Goal: Task Accomplishment & Management: Complete application form

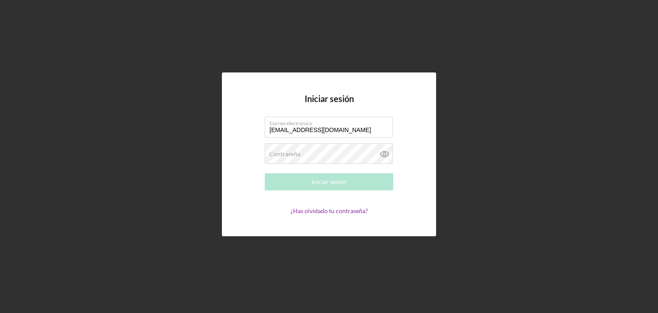
type input "[EMAIL_ADDRESS][DOMAIN_NAME]"
click at [327, 152] on div "Contraseña Required" at bounding box center [329, 153] width 129 height 21
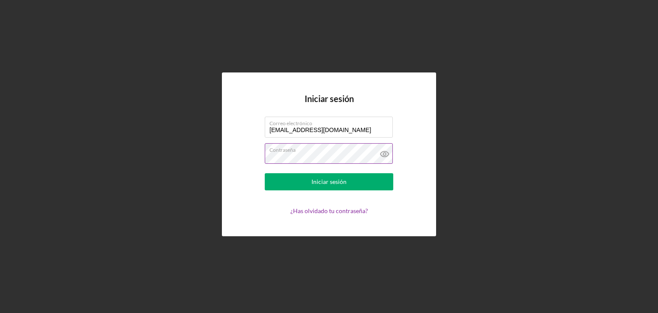
click at [383, 157] on icon at bounding box center [384, 153] width 21 height 21
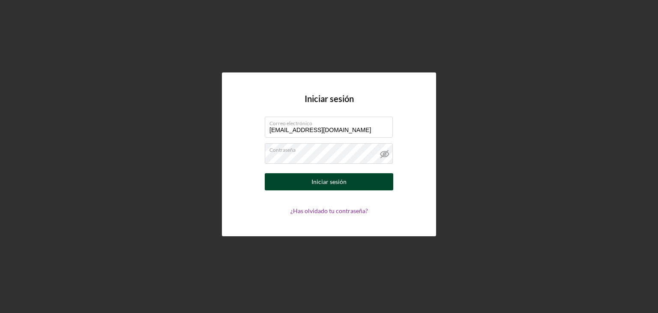
click at [283, 179] on button "Iniciar sesión" at bounding box center [329, 181] width 129 height 17
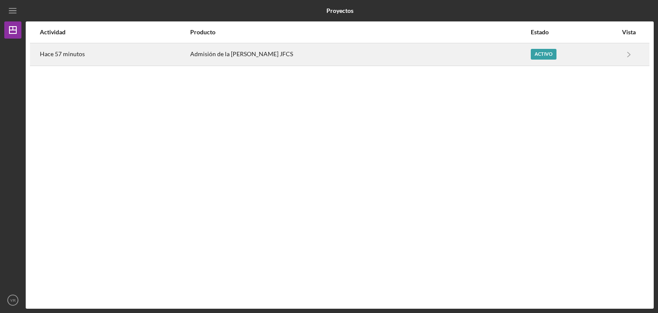
click at [385, 54] on div "Admisión de la [PERSON_NAME] JFCS" at bounding box center [360, 54] width 340 height 21
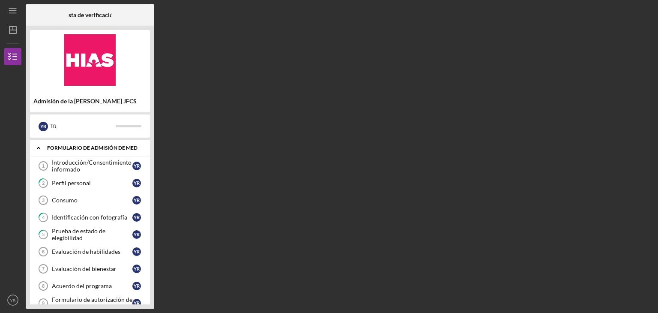
click at [75, 153] on div "Icon/Expander Formulario de admisión de MED 0 / 10" at bounding box center [90, 148] width 120 height 18
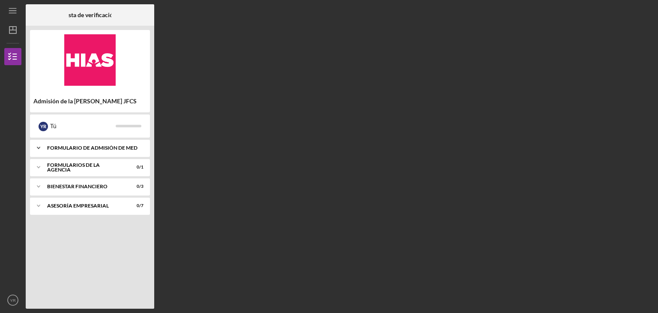
click at [75, 153] on div "Icon/Expander Formulario de admisión de MED 0 / 10" at bounding box center [90, 147] width 120 height 17
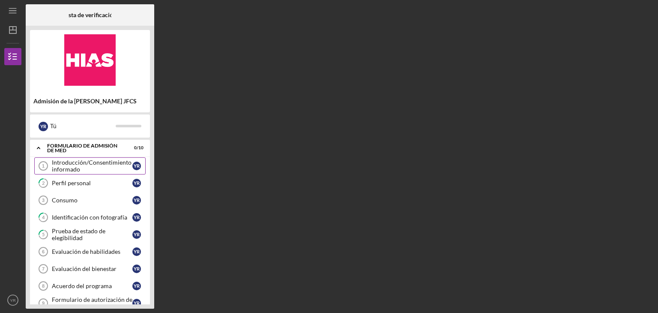
click at [94, 164] on font "Introducción/Consentimiento informado" at bounding box center [92, 166] width 80 height 14
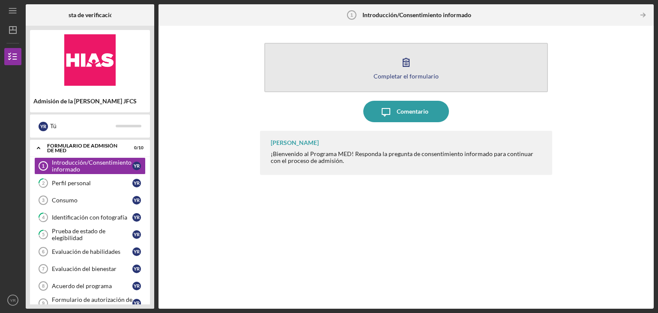
click at [404, 78] on font "Completar el formulario" at bounding box center [406, 75] width 65 height 7
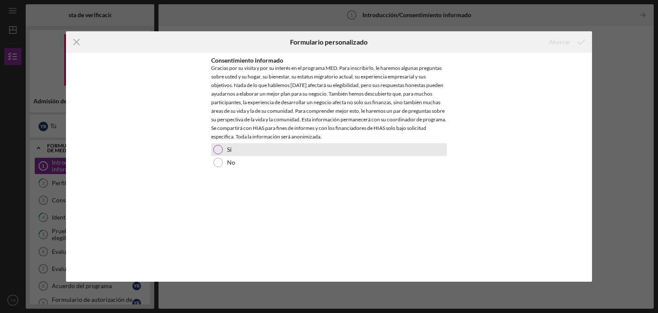
click at [218, 149] on div at bounding box center [217, 149] width 9 height 9
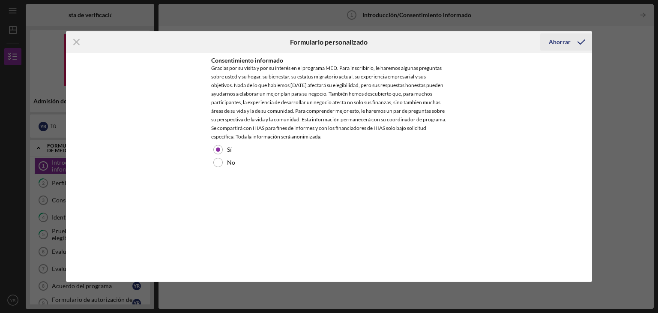
click at [552, 42] on font "Ahorrar" at bounding box center [560, 41] width 22 height 7
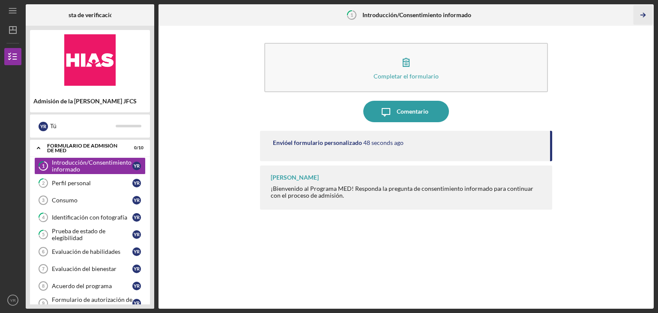
click at [645, 12] on icon "Icon/Table Pagination Arrow" at bounding box center [642, 15] width 19 height 19
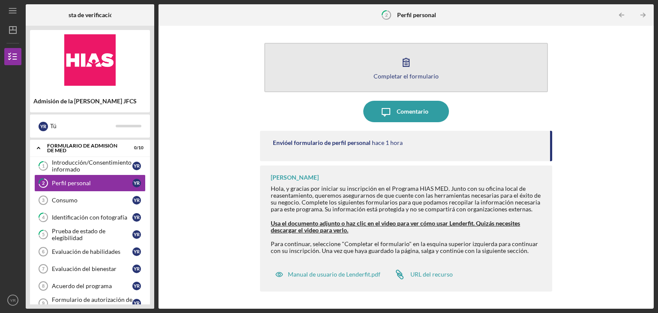
click at [426, 57] on button "Completar el formulario Forma" at bounding box center [406, 67] width 284 height 49
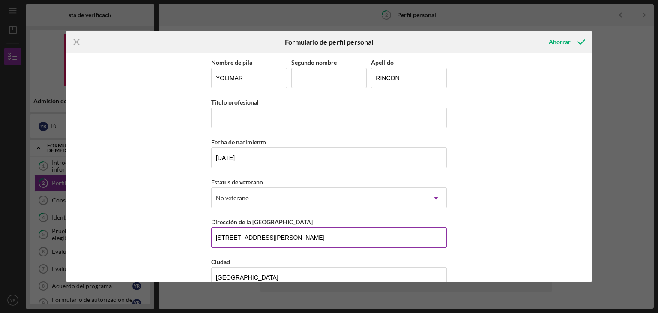
click at [309, 238] on input "10200 GANDY BLVD N, APT 1019" at bounding box center [329, 237] width 236 height 21
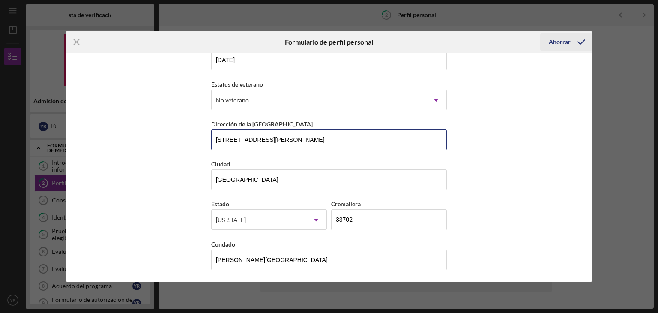
type input "10200 GANDY BLVD N, APT 935"
click at [555, 38] on font "Ahorrar" at bounding box center [560, 41] width 22 height 7
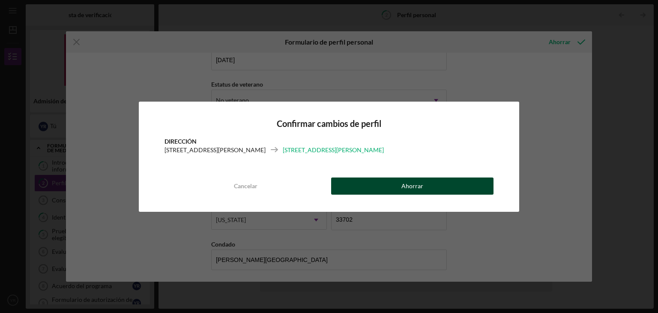
click at [366, 186] on button "Ahorrar" at bounding box center [412, 185] width 162 height 17
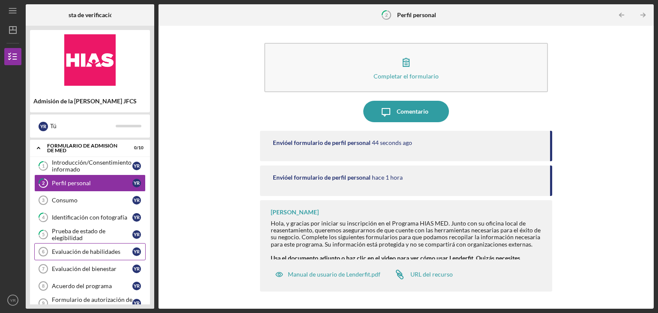
scroll to position [43, 0]
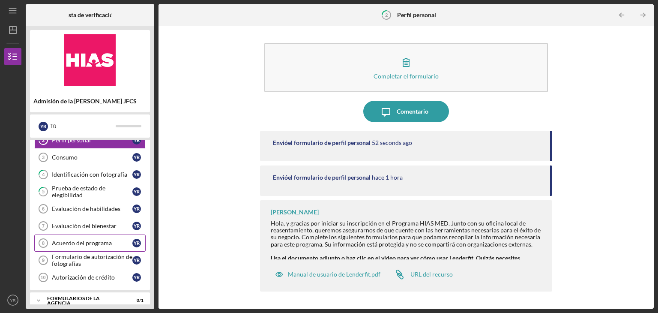
click at [53, 241] on font "Acuerdo del programa" at bounding box center [82, 242] width 60 height 7
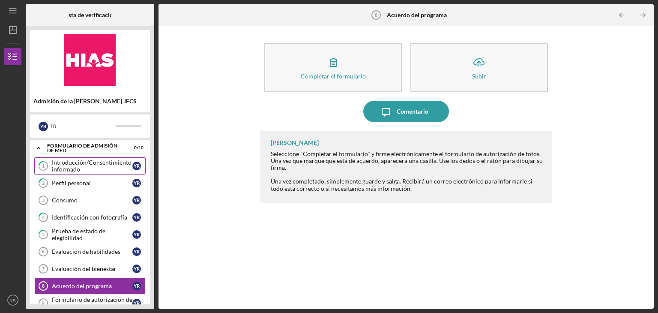
click at [81, 168] on div "Introducción/Consentimiento informado" at bounding box center [92, 166] width 81 height 14
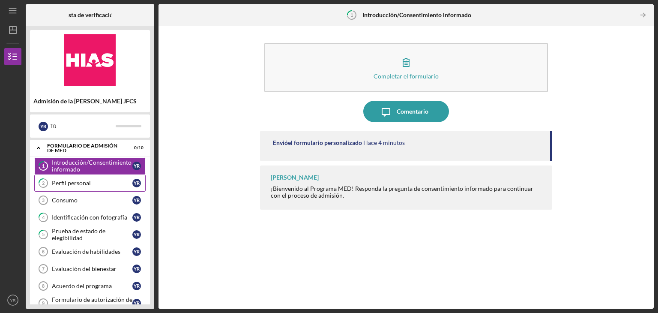
click at [74, 186] on font "Perfil personal" at bounding box center [71, 182] width 39 height 7
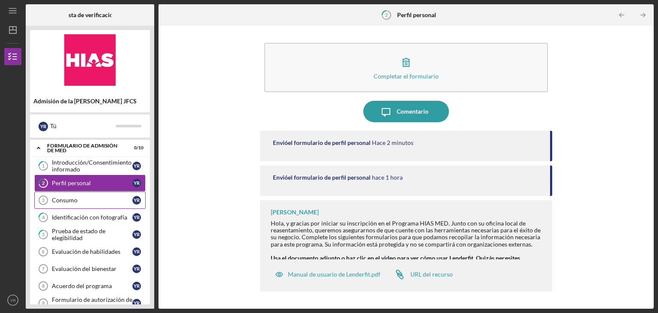
click at [71, 202] on font "Consumo" at bounding box center [65, 199] width 26 height 7
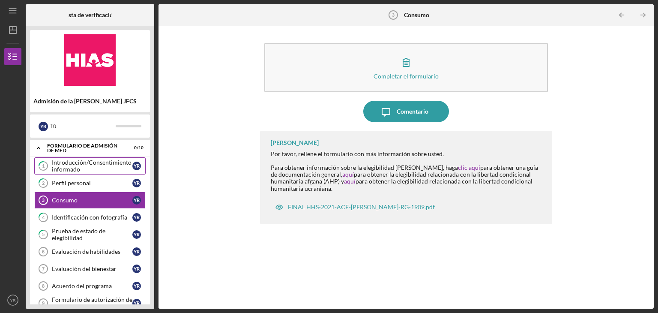
click at [85, 167] on div "Introducción/Consentimiento informado" at bounding box center [92, 166] width 81 height 14
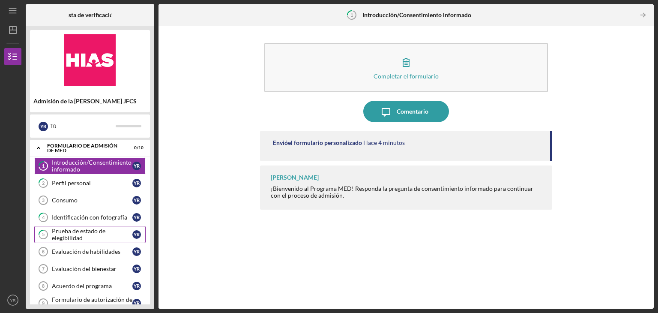
scroll to position [43, 0]
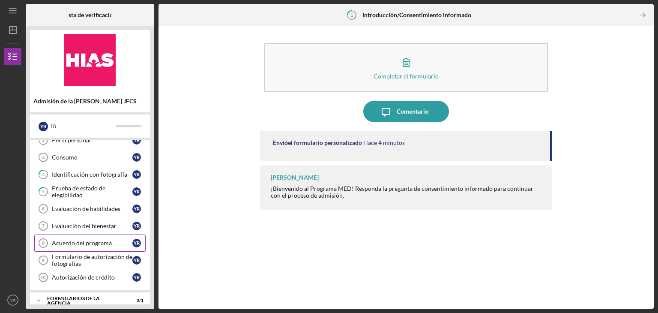
click at [78, 241] on font "Acuerdo del programa" at bounding box center [82, 242] width 60 height 7
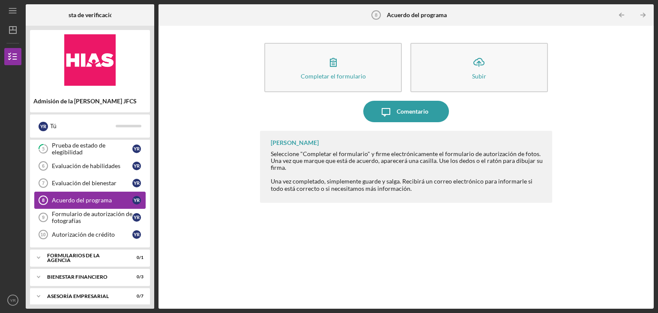
scroll to position [89, 0]
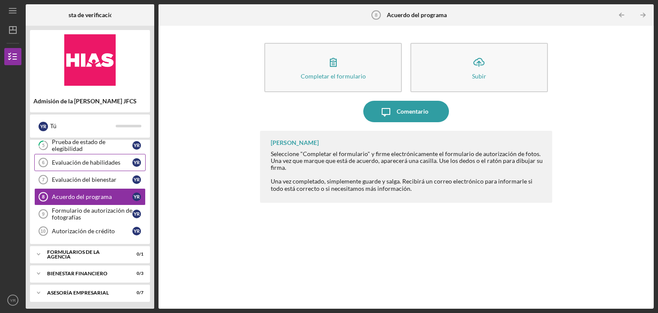
click at [80, 166] on link "Skills Assessment 6 Evaluación de habilidades Y R" at bounding box center [89, 162] width 111 height 17
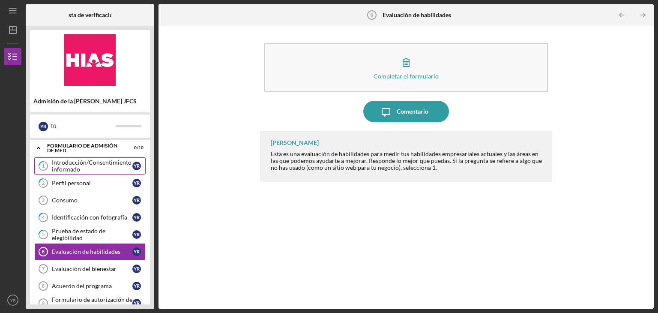
click at [93, 168] on div "Introducción/Consentimiento informado" at bounding box center [92, 166] width 81 height 14
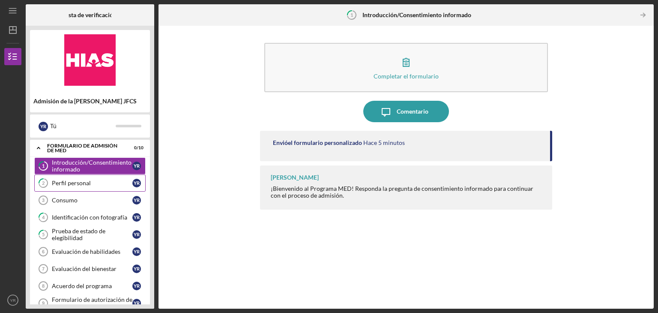
click at [107, 185] on div "Perfil personal" at bounding box center [92, 183] width 81 height 7
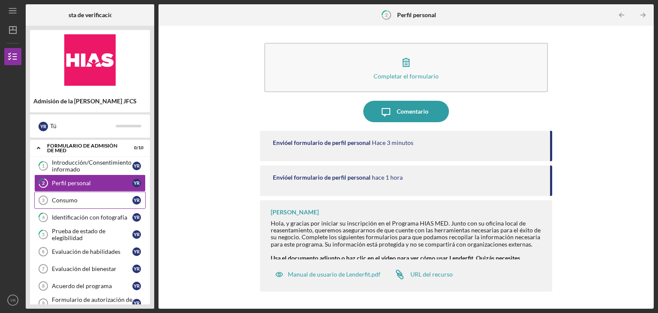
click at [81, 202] on div "Consumo" at bounding box center [92, 200] width 81 height 7
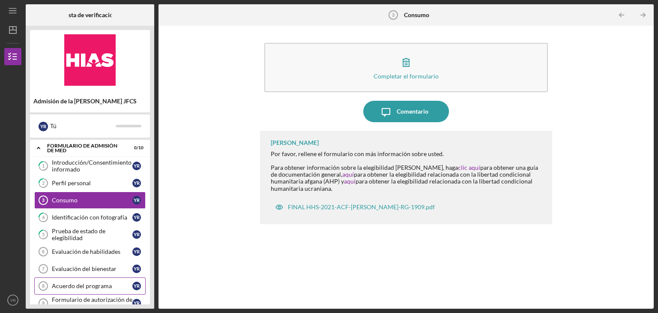
click at [79, 283] on font "Acuerdo del programa" at bounding box center [82, 285] width 60 height 7
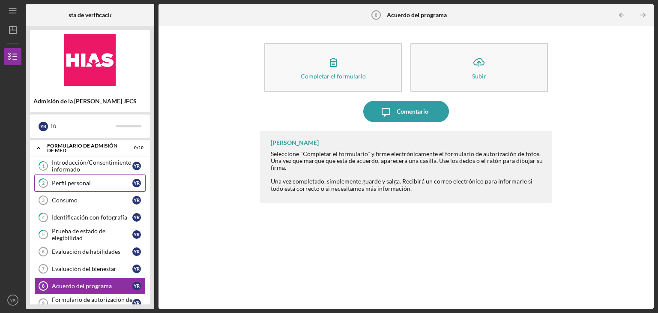
click at [104, 189] on link "2 Perfil personal Y R" at bounding box center [89, 182] width 111 height 17
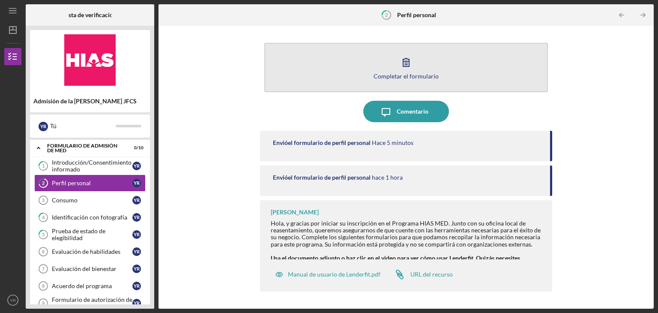
click at [345, 65] on button "Completar el formulario Forma" at bounding box center [406, 67] width 284 height 49
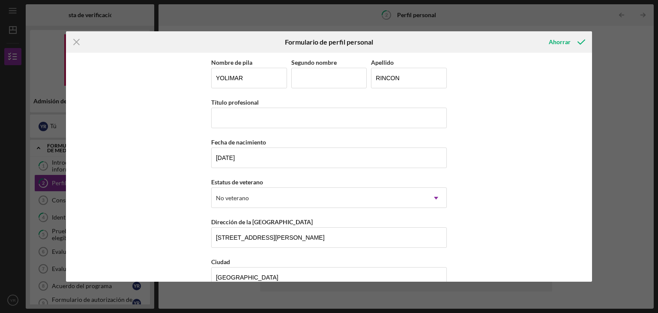
click at [489, 19] on div "Icon/Menu Close Formulario de perfil personal Ahorrar Nombre de pila YOLIMAR Se…" at bounding box center [329, 156] width 658 height 313
click at [565, 37] on div "Ahorrar" at bounding box center [560, 41] width 22 height 17
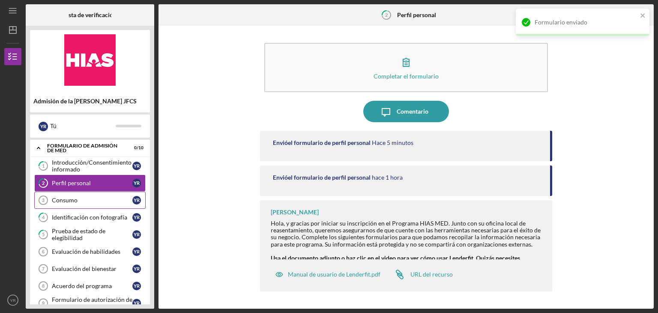
drag, startPoint x: 89, startPoint y: 199, endPoint x: 93, endPoint y: 197, distance: 4.6
click at [89, 199] on div "Consumo" at bounding box center [92, 200] width 81 height 7
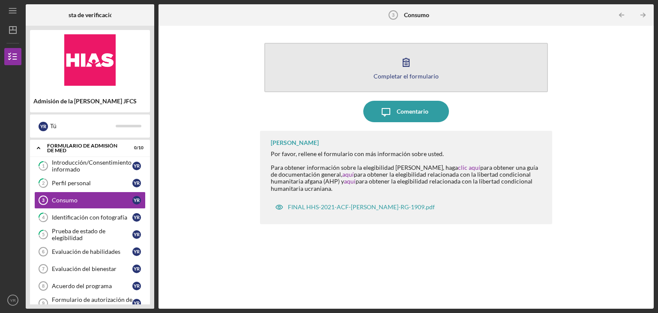
click at [378, 71] on button "Completar el formulario Forma" at bounding box center [406, 67] width 284 height 49
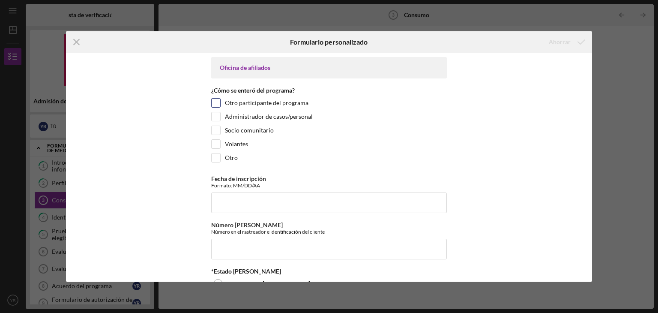
click at [216, 106] on input "Otro participante del programa" at bounding box center [216, 103] width 9 height 9
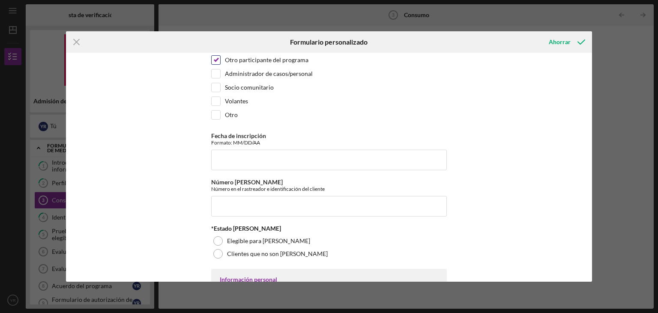
click at [217, 62] on input "Otro participante del programa" at bounding box center [216, 60] width 9 height 9
checkbox input "false"
click at [218, 117] on input "Otro" at bounding box center [216, 115] width 9 height 9
checkbox input "true"
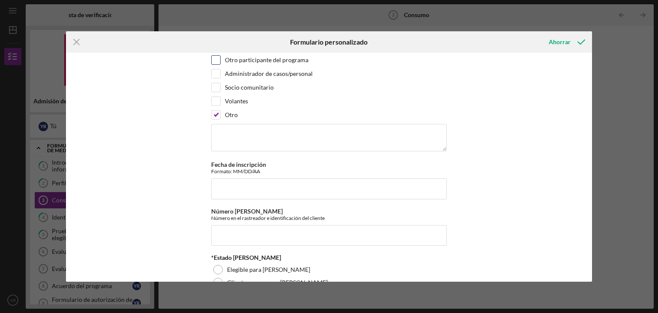
click at [218, 61] on input "Otro participante del programa" at bounding box center [216, 60] width 9 height 9
checkbox input "true"
click at [218, 114] on input "Otro" at bounding box center [216, 115] width 9 height 9
checkbox input "false"
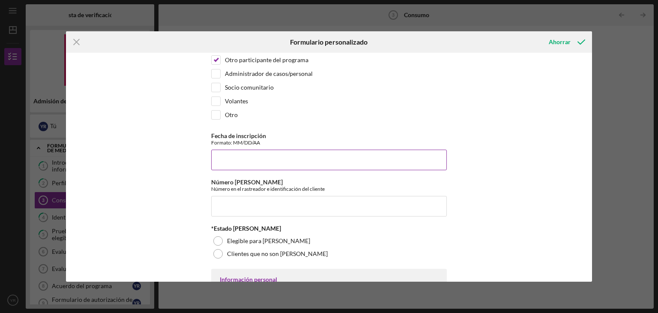
click at [234, 166] on input "Fecha de inscripción" at bounding box center [329, 160] width 236 height 21
click at [249, 204] on input "Número de préstamo" at bounding box center [329, 206] width 236 height 21
type input "2"
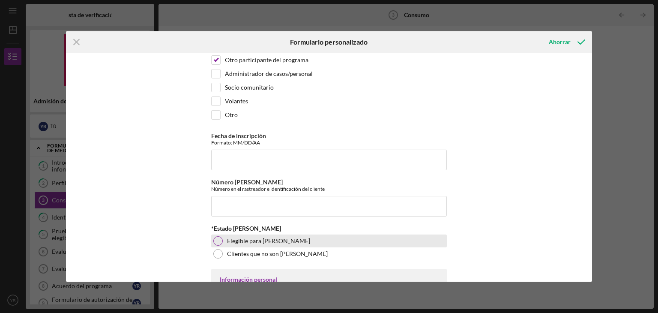
click at [219, 237] on div at bounding box center [217, 240] width 9 height 9
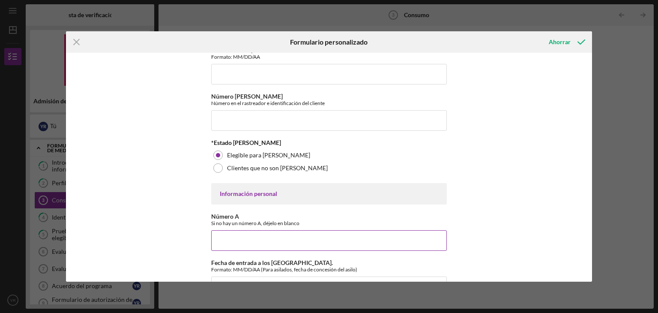
scroll to position [214, 0]
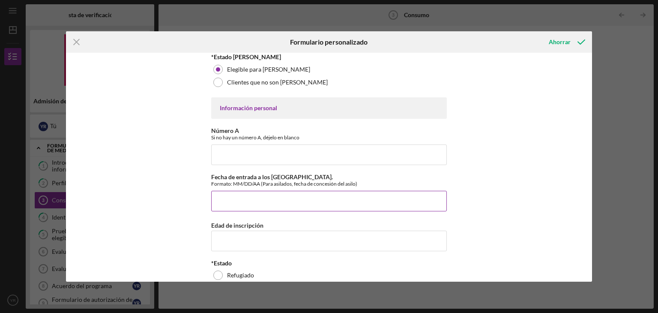
click at [228, 196] on input "Fecha de entrada a los EE. UU." at bounding box center [329, 201] width 236 height 21
type input "02/01/2024"
click at [240, 239] on input "Edad de inscripción" at bounding box center [329, 241] width 236 height 21
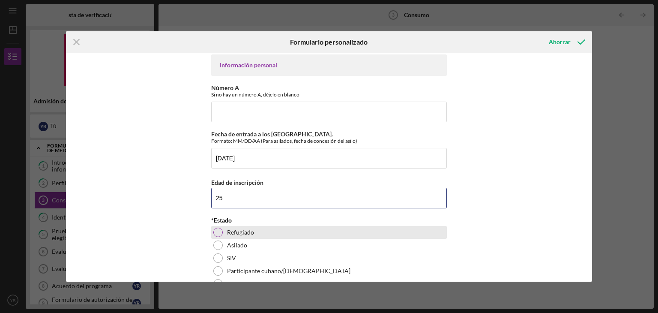
type input "25"
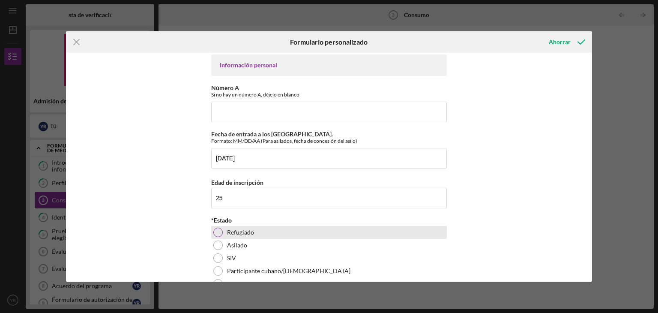
click at [221, 228] on div at bounding box center [217, 232] width 9 height 9
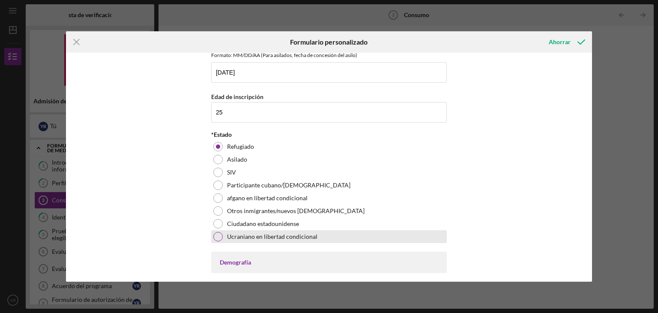
scroll to position [429, 0]
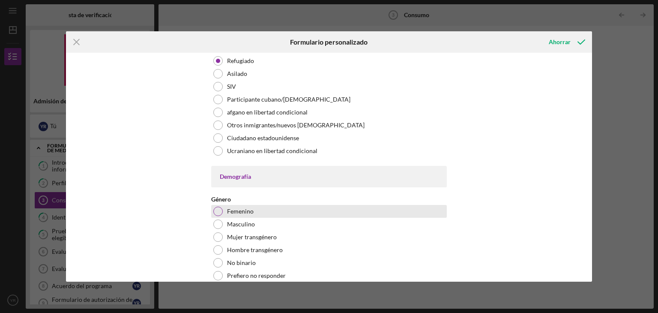
click at [219, 210] on div at bounding box center [217, 211] width 9 height 9
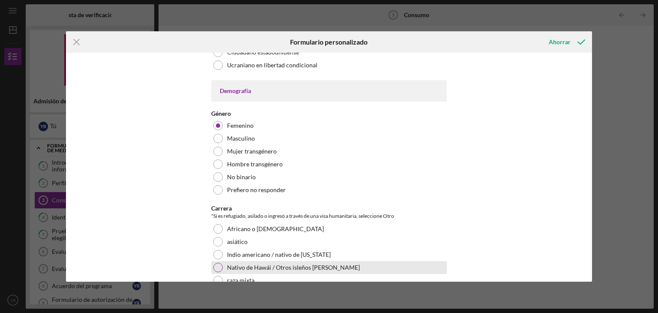
scroll to position [600, 0]
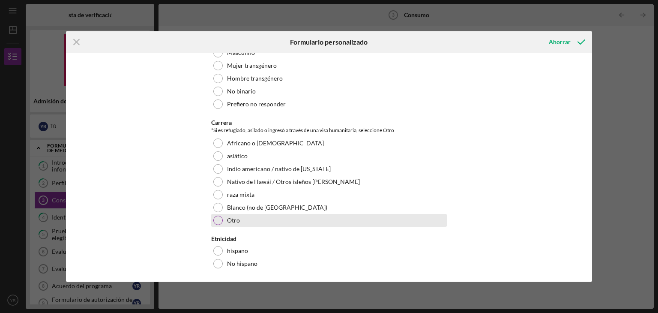
click at [219, 218] on div at bounding box center [217, 220] width 9 height 9
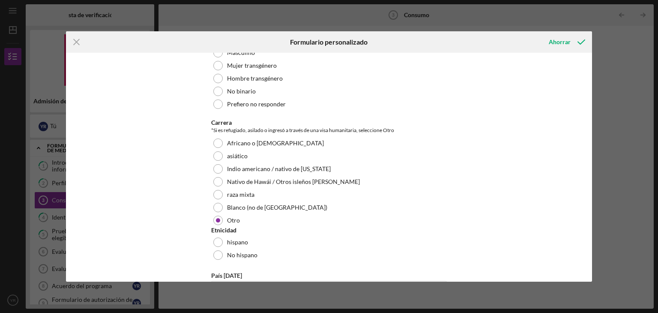
scroll to position [643, 0]
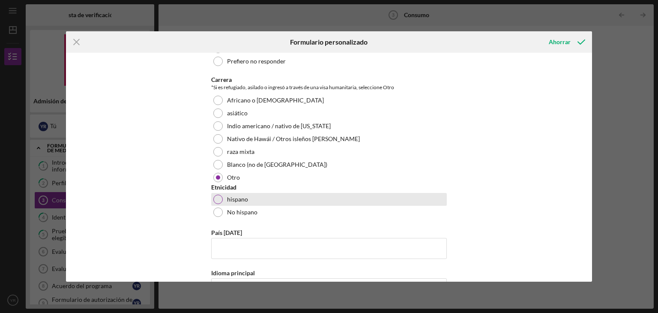
click at [218, 198] on div at bounding box center [217, 199] width 9 height 9
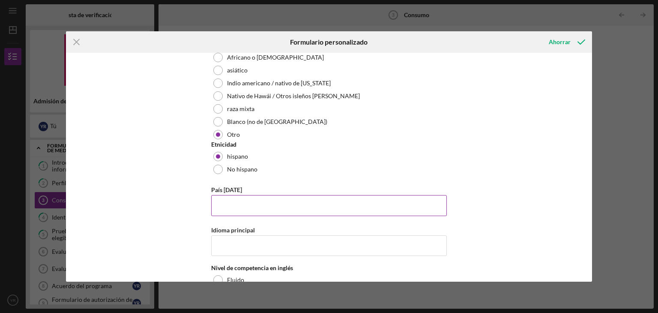
click at [226, 203] on input "País natal" at bounding box center [329, 205] width 236 height 21
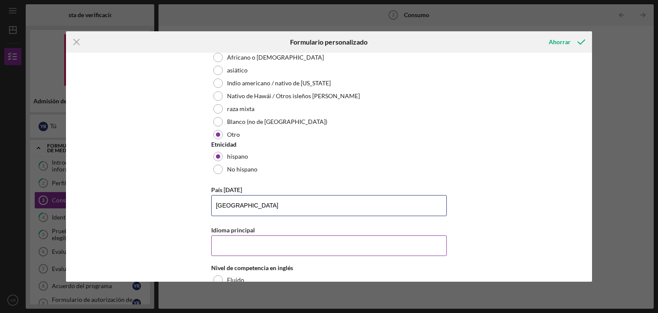
type input "venezuela"
click at [237, 241] on input "Idioma principal" at bounding box center [329, 245] width 236 height 21
type input "espa"
drag, startPoint x: 235, startPoint y: 246, endPoint x: 183, endPoint y: 243, distance: 51.9
click at [183, 243] on div "Oficina de afiliados ¿Cómo se enteró del programa? Otro participante del progra…" at bounding box center [329, 167] width 527 height 229
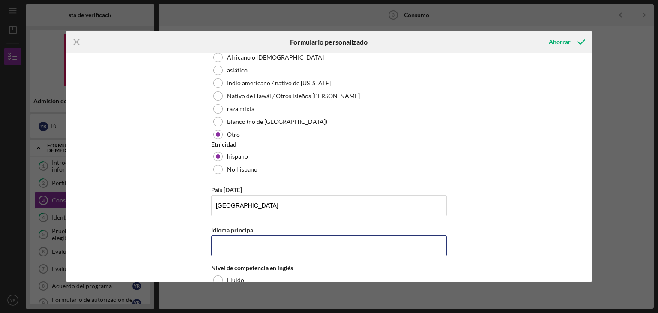
paste input "español"
drag, startPoint x: 217, startPoint y: 243, endPoint x: 204, endPoint y: 242, distance: 12.5
click at [205, 242] on div "Oficina de afiliados ¿Cómo se enteró del programa? Otro participante del progra…" at bounding box center [329, 167] width 527 height 229
type input "Español"
drag, startPoint x: 279, startPoint y: 229, endPoint x: 282, endPoint y: 232, distance: 4.6
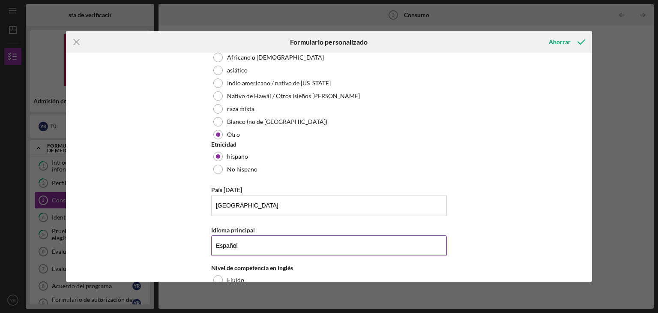
click at [279, 232] on div "Idioma principal" at bounding box center [329, 230] width 236 height 11
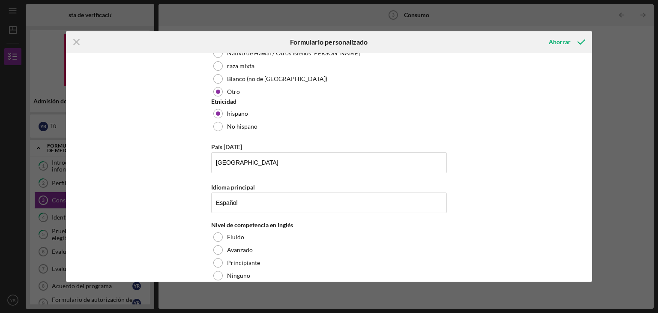
scroll to position [771, 0]
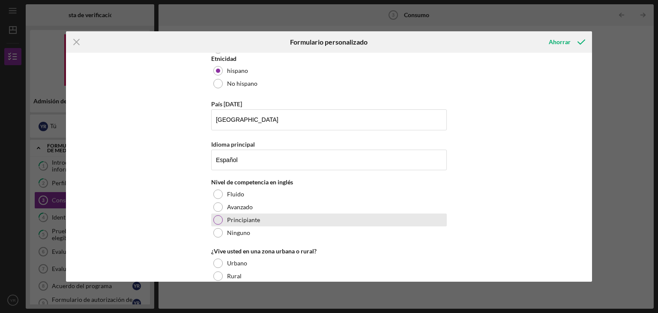
click at [219, 218] on div at bounding box center [217, 219] width 9 height 9
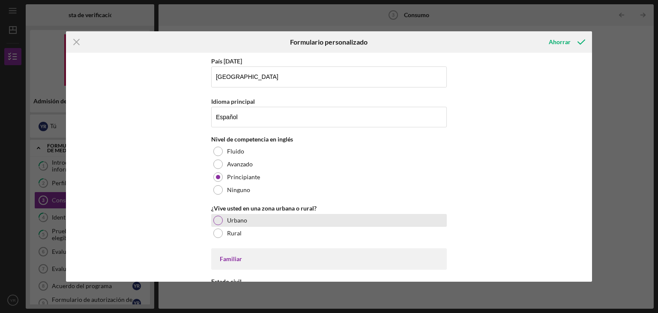
click at [218, 221] on div at bounding box center [217, 220] width 9 height 9
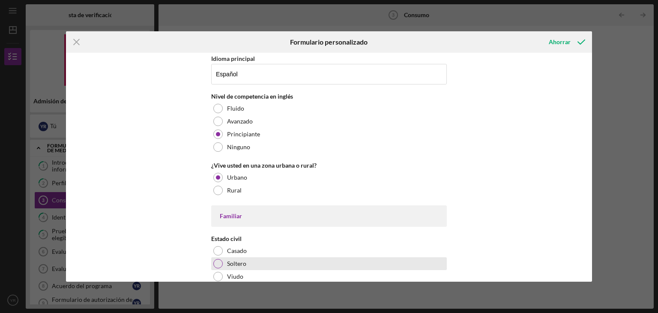
scroll to position [900, 0]
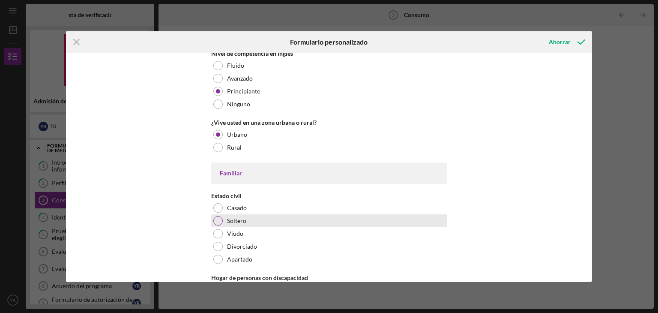
click at [218, 220] on div at bounding box center [217, 220] width 9 height 9
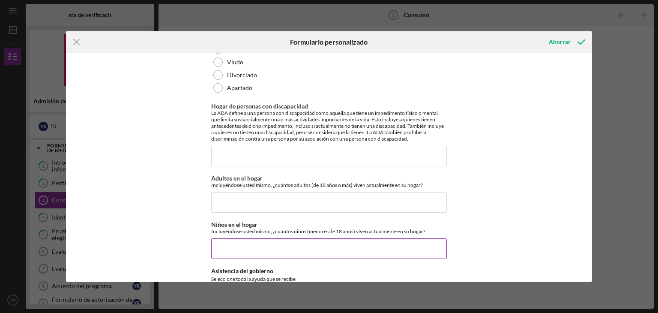
scroll to position [1114, 0]
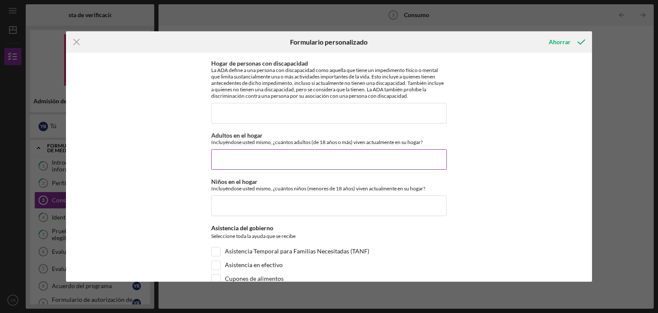
click at [366, 162] on input "Adultos en el hogar" at bounding box center [329, 159] width 236 height 21
type input "2"
click at [289, 201] on input "Niños en el hogar" at bounding box center [329, 205] width 236 height 21
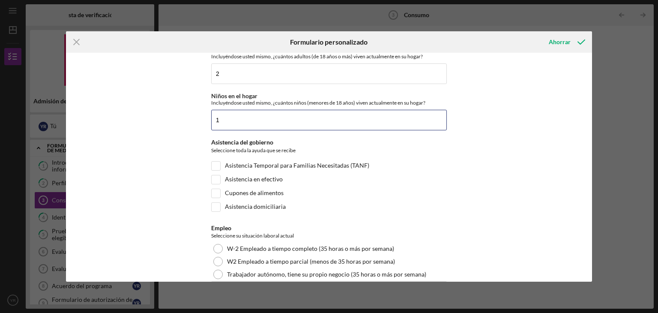
scroll to position [1243, 0]
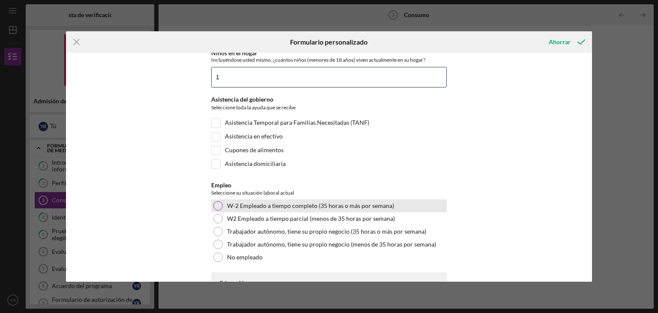
type input "1"
click at [216, 203] on div at bounding box center [217, 205] width 9 height 9
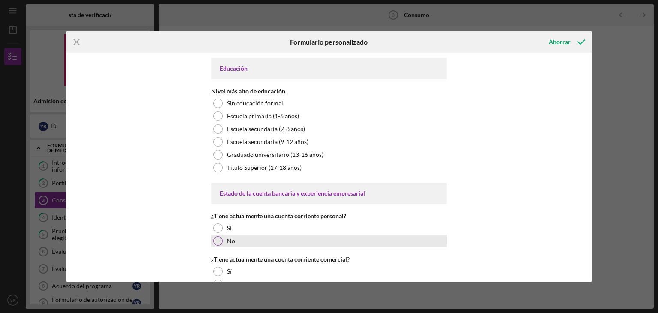
scroll to position [1500, 0]
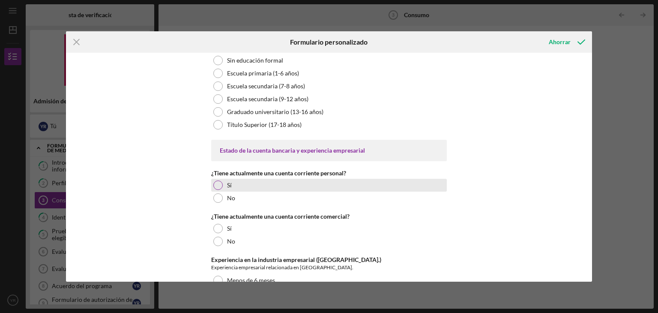
click at [214, 183] on div at bounding box center [217, 184] width 9 height 9
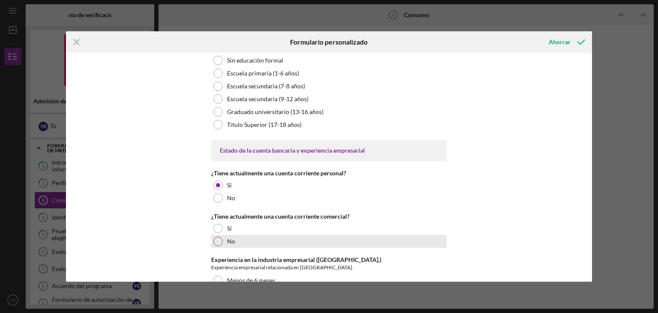
click at [216, 239] on div at bounding box center [217, 241] width 9 height 9
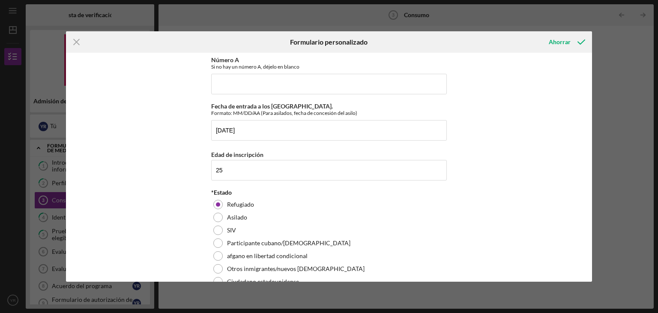
scroll to position [199, 0]
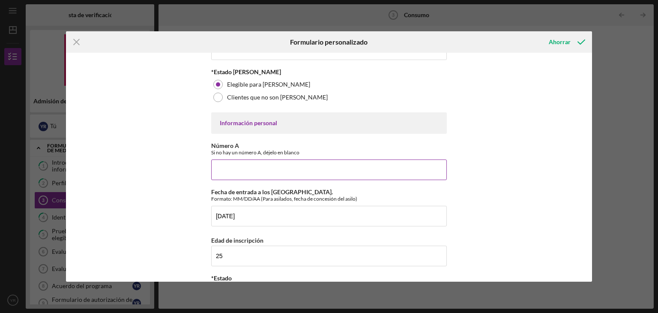
click at [257, 168] on input "Número A" at bounding box center [329, 169] width 236 height 21
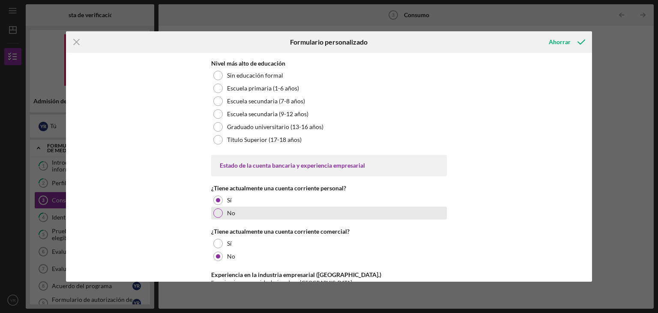
scroll to position [1656, 0]
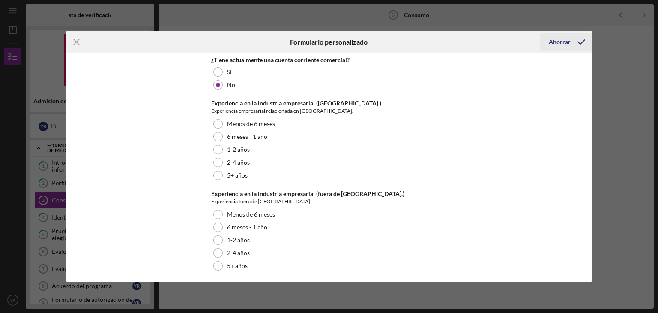
type input "217,906,888"
click at [561, 43] on font "Ahorrar" at bounding box center [560, 41] width 22 height 7
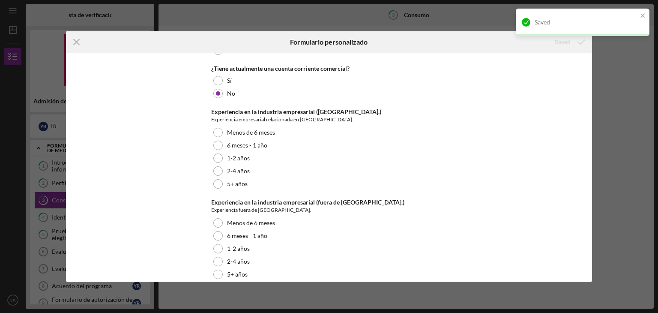
scroll to position [1665, 0]
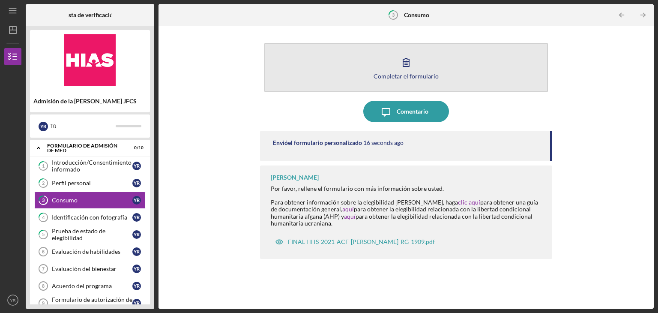
click at [353, 77] on button "Completar el formulario Forma" at bounding box center [406, 67] width 284 height 49
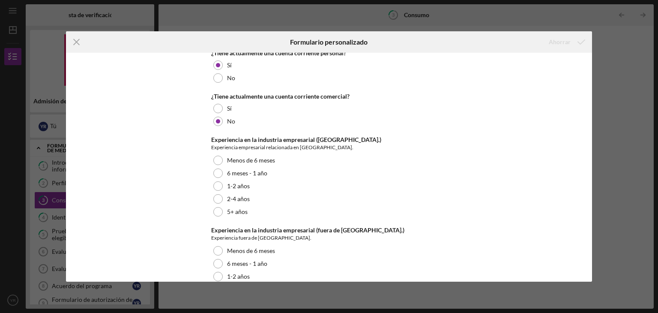
scroll to position [1665, 0]
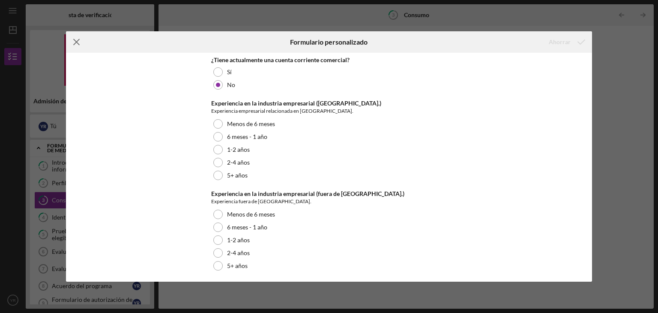
click at [81, 42] on icon "Icon/Menu Close" at bounding box center [76, 41] width 21 height 21
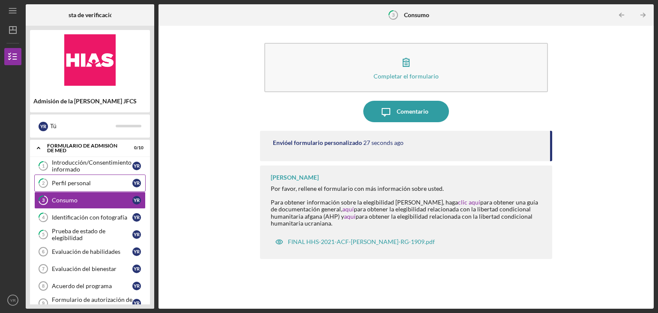
click at [89, 186] on font "Perfil personal" at bounding box center [71, 182] width 39 height 7
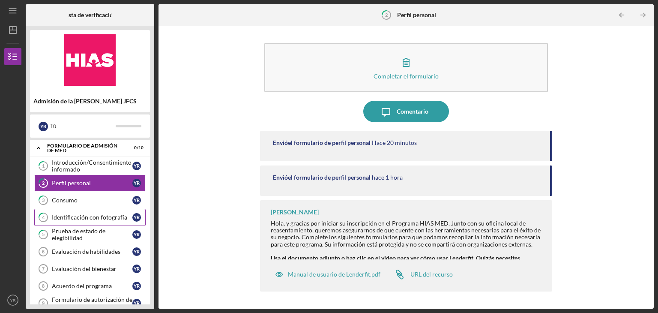
click at [73, 215] on font "Identificación con fotografía" at bounding box center [89, 216] width 75 height 7
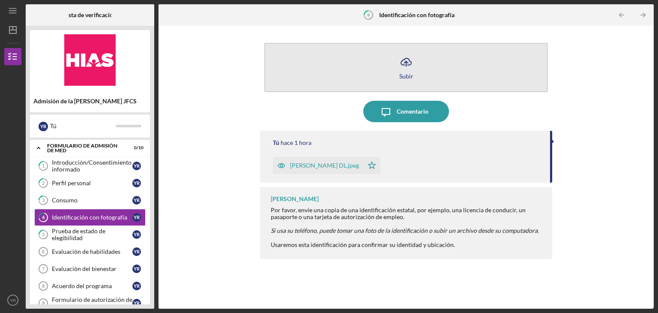
click at [360, 87] on button "Icon/Upload Subir" at bounding box center [406, 67] width 284 height 49
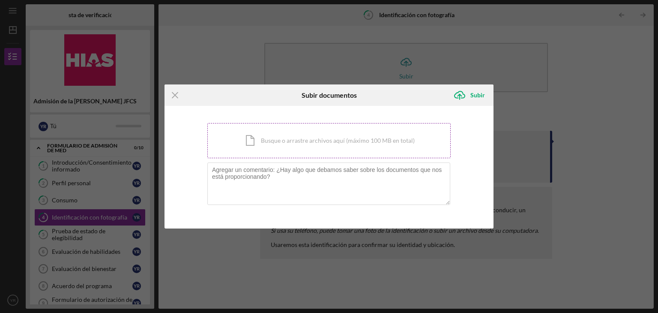
click at [293, 150] on div "Icon/Document Busque o arrastre archivos aquí (máximo 100 MB en total) Toque pa…" at bounding box center [328, 140] width 243 height 35
click at [258, 141] on div "Icon/Document Busque o arrastre archivos aquí (máximo 100 MB en total) Toque pa…" at bounding box center [328, 140] width 243 height 35
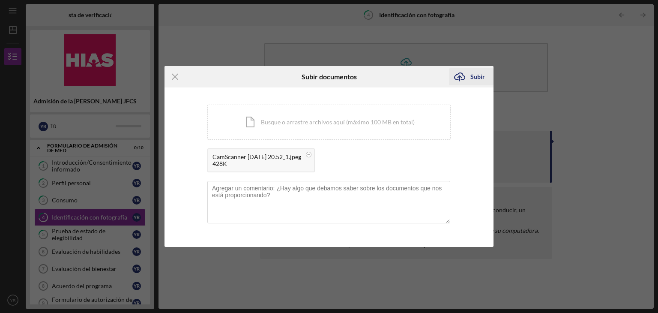
click at [467, 77] on icon "Icon/Upload" at bounding box center [459, 76] width 21 height 21
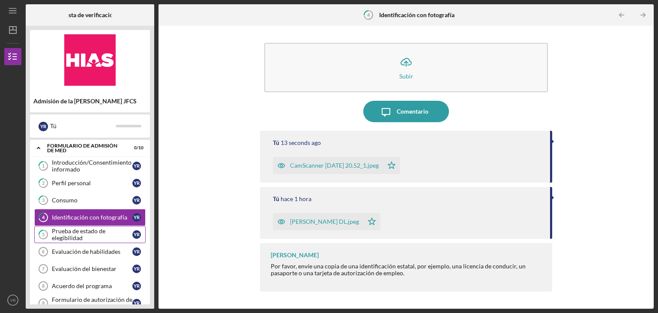
click at [93, 232] on font "Prueba de estado de elegibilidad" at bounding box center [79, 234] width 54 height 14
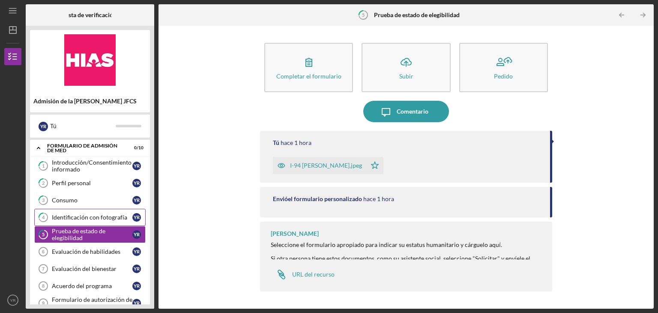
click at [84, 216] on font "Identificación con fotografía" at bounding box center [89, 216] width 75 height 7
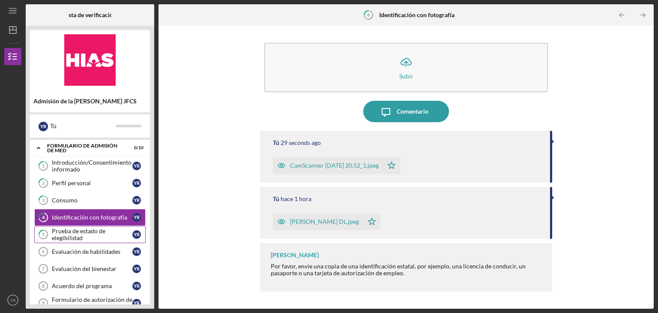
scroll to position [43, 0]
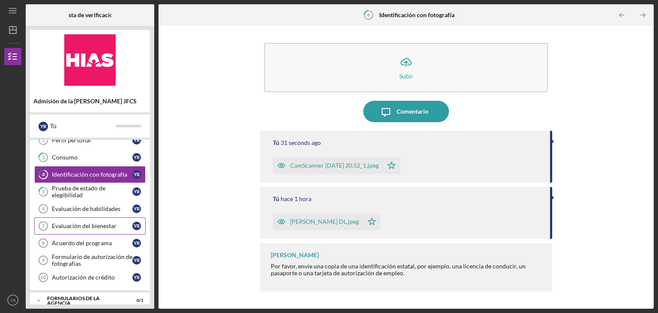
click at [86, 225] on font "Evaluación del bienestar" at bounding box center [84, 225] width 65 height 7
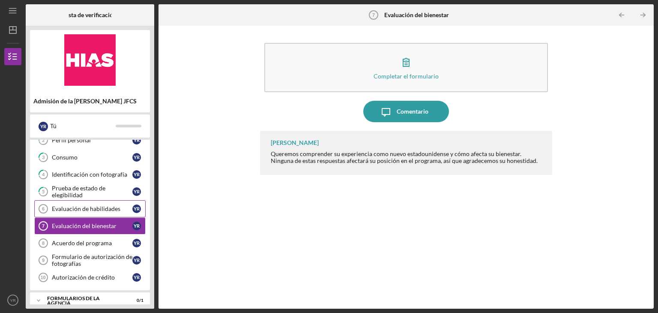
click at [90, 209] on font "Evaluación de habilidades" at bounding box center [86, 208] width 69 height 7
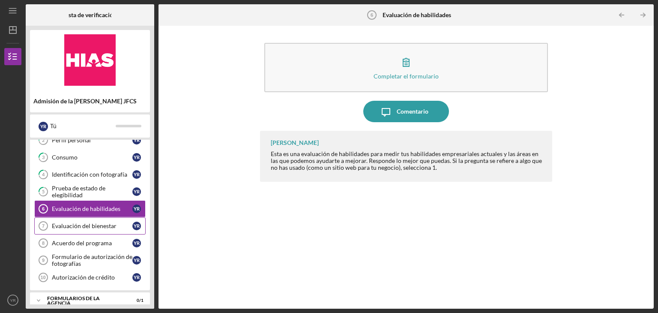
click at [86, 223] on font "Evaluación del bienestar" at bounding box center [84, 225] width 65 height 7
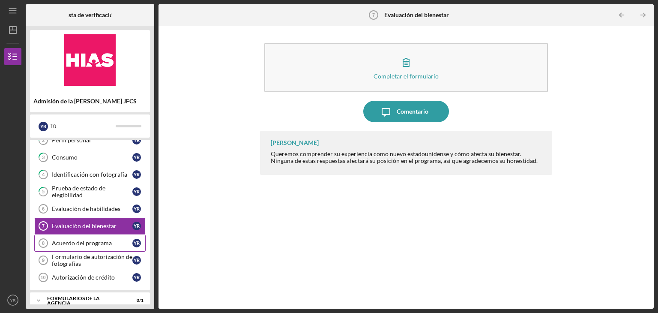
click at [85, 239] on font "Acuerdo del programa" at bounding box center [82, 242] width 60 height 7
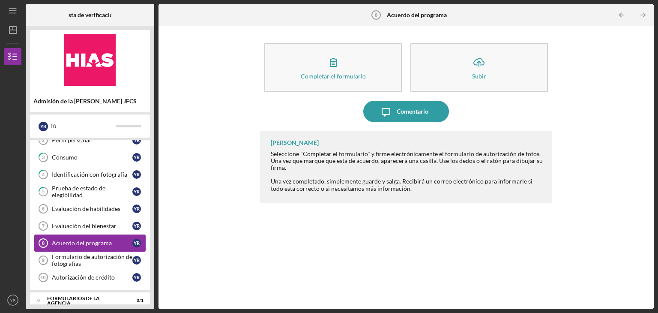
scroll to position [86, 0]
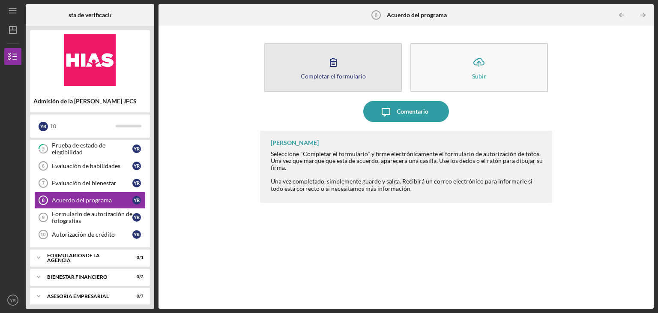
click at [336, 60] on icon "button" at bounding box center [333, 61] width 21 height 21
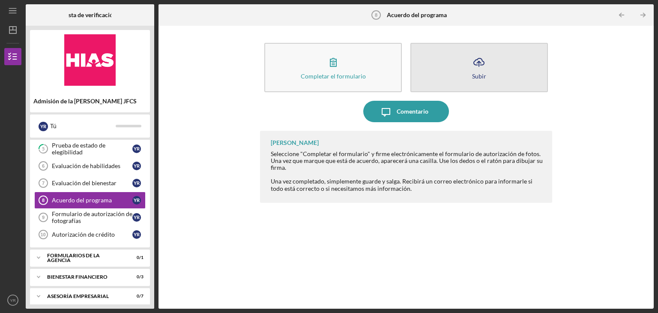
click at [439, 75] on button "Icon/Upload Subir" at bounding box center [480, 67] width 138 height 49
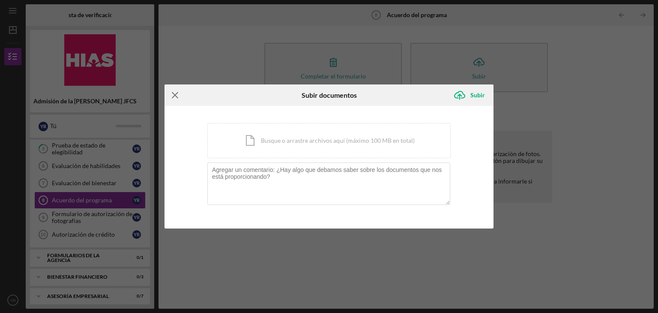
click at [175, 95] on line at bounding box center [175, 96] width 6 height 6
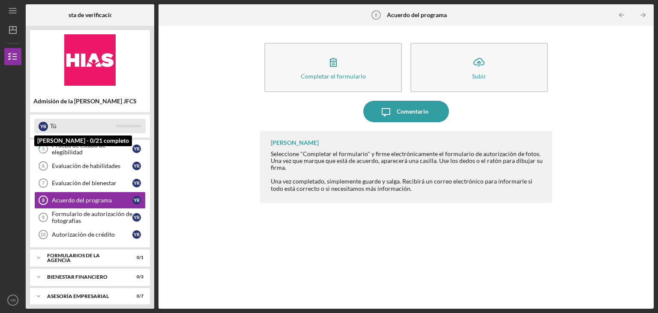
click at [57, 129] on div "Tú" at bounding box center [83, 126] width 66 height 15
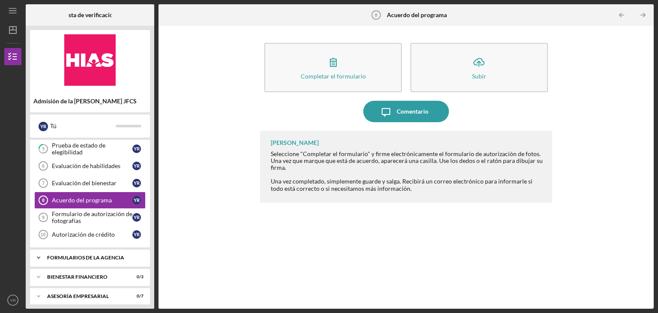
scroll to position [89, 0]
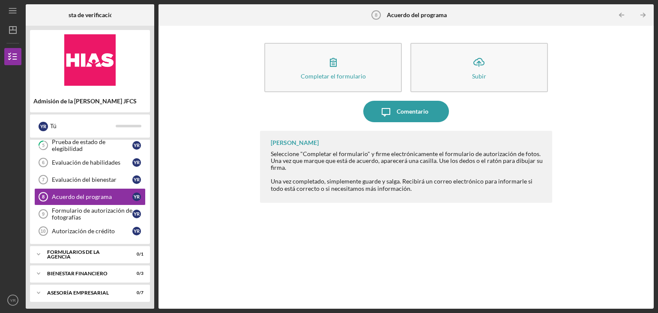
click at [639, 16] on icon "Icon/Table Pagination Arrow" at bounding box center [642, 15] width 19 height 19
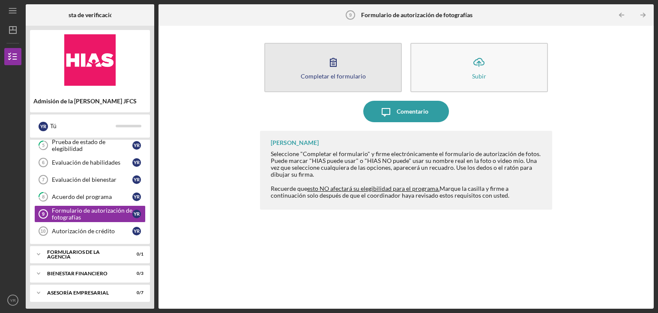
click at [295, 72] on button "Completar el formulario Forma" at bounding box center [333, 67] width 138 height 49
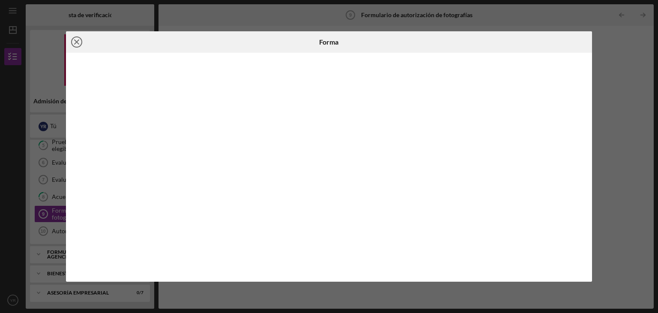
click at [75, 45] on icon "Icon/Close" at bounding box center [76, 41] width 21 height 21
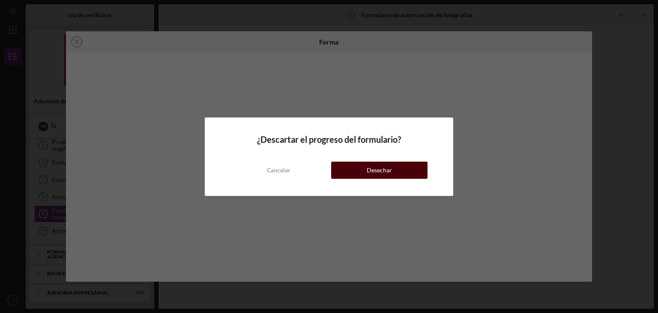
click at [353, 172] on button "Desechar" at bounding box center [379, 170] width 96 height 17
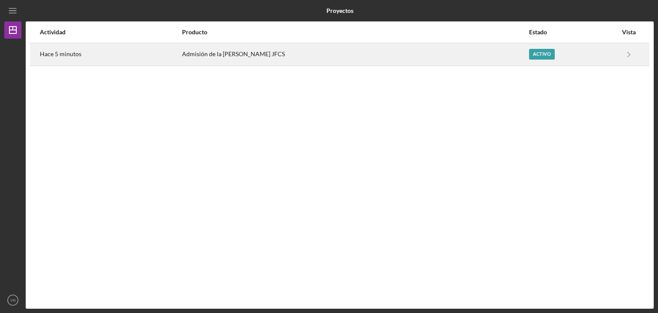
click at [267, 56] on font "Admisión de la [PERSON_NAME] JFCS" at bounding box center [233, 53] width 103 height 7
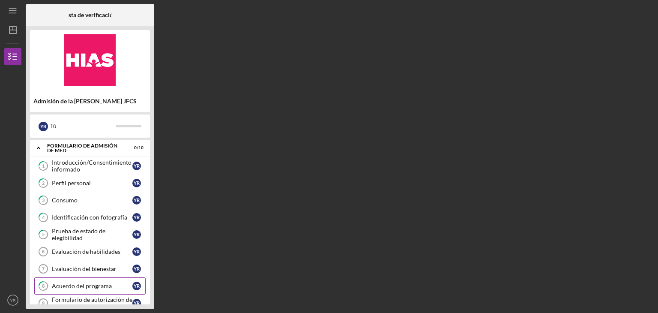
click at [70, 284] on font "Acuerdo del programa" at bounding box center [82, 285] width 60 height 7
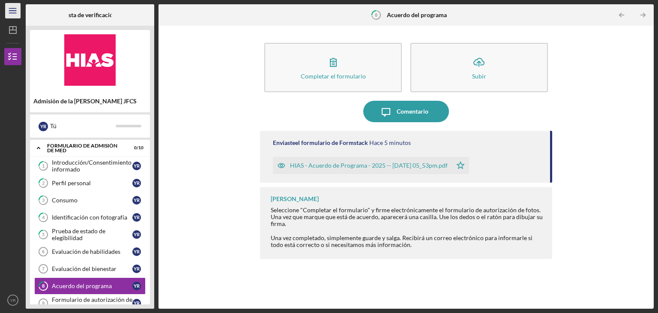
click at [17, 12] on icon "Icon/Menu" at bounding box center [12, 10] width 19 height 19
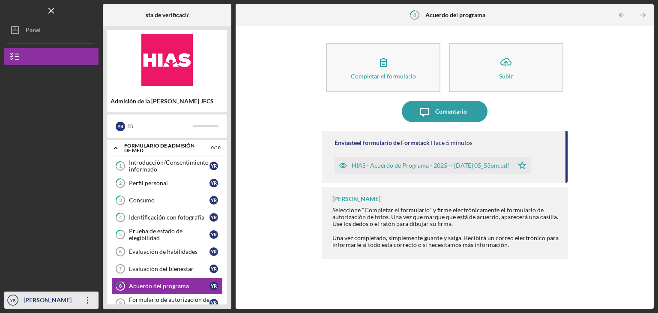
click at [84, 306] on icon "Icon/Overflow" at bounding box center [87, 299] width 21 height 21
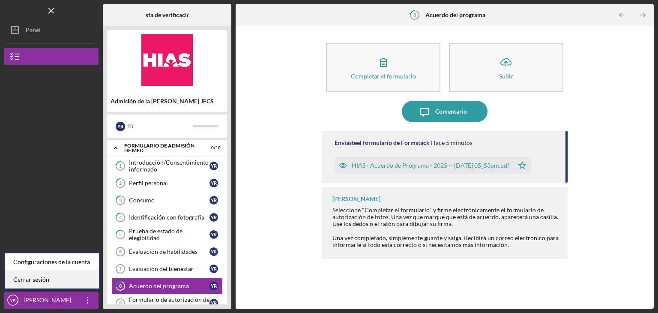
click at [56, 279] on link "Cerrar sesión" at bounding box center [52, 280] width 94 height 18
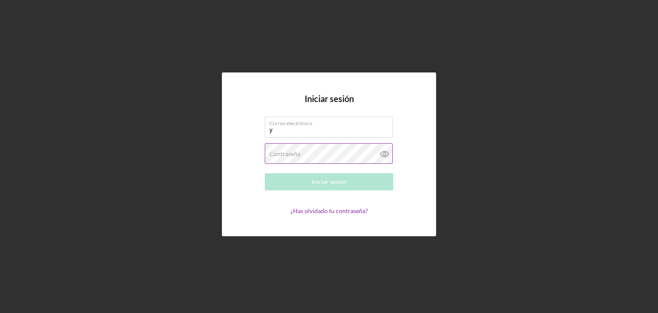
type input "[EMAIL_ADDRESS][DOMAIN_NAME]"
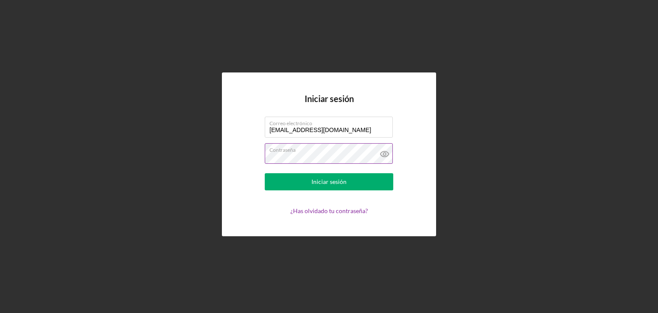
click at [389, 157] on icon at bounding box center [384, 153] width 21 height 21
click at [388, 156] on icon at bounding box center [384, 153] width 21 height 21
click at [387, 153] on icon at bounding box center [384, 153] width 21 height 21
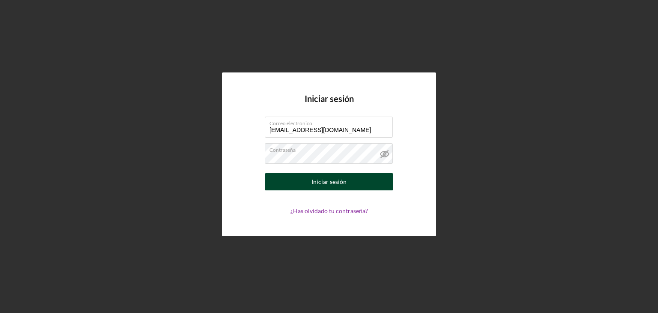
click at [293, 179] on button "Iniciar sesión" at bounding box center [329, 181] width 129 height 17
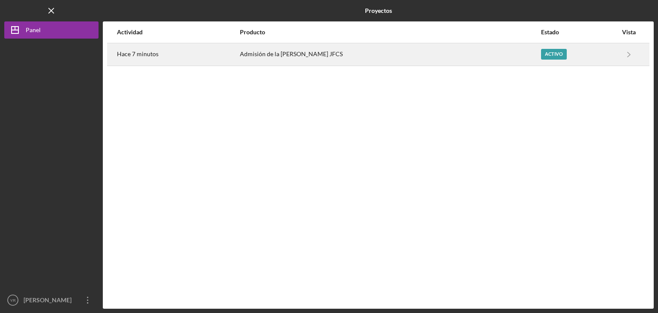
click at [357, 59] on div "Admisión de la [PERSON_NAME] JFCS" at bounding box center [390, 54] width 300 height 21
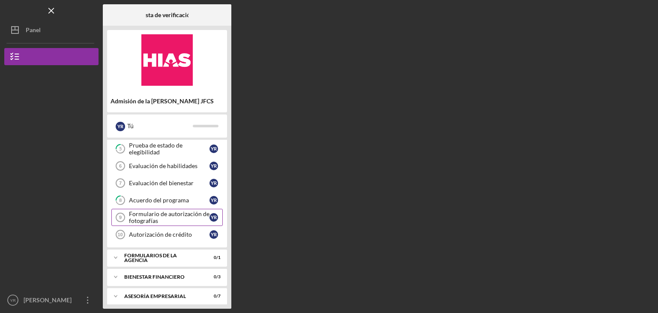
scroll to position [89, 0]
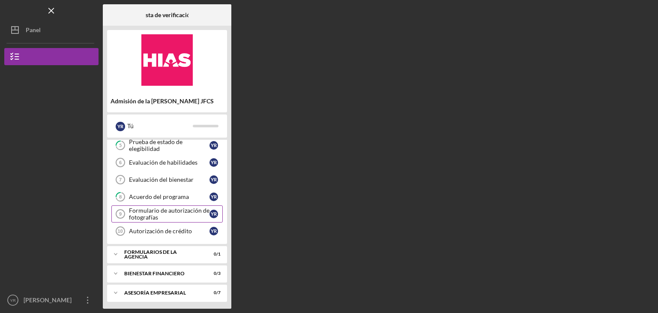
click at [138, 211] on font "Formulario de autorización de fotografías" at bounding box center [169, 214] width 81 height 14
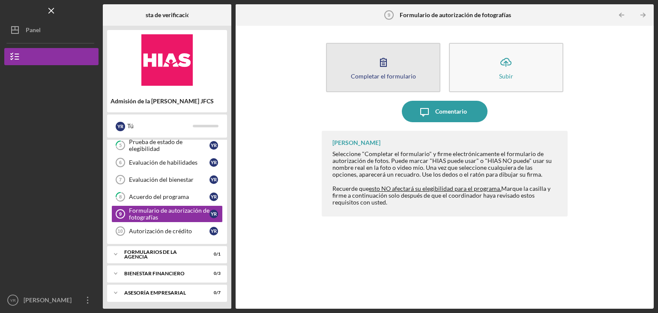
click at [375, 76] on font "Completar el formulario" at bounding box center [383, 75] width 65 height 7
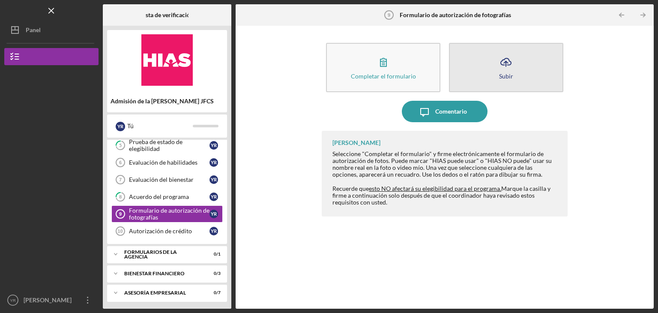
click at [482, 89] on button "Icon/Upload Subir" at bounding box center [506, 67] width 114 height 49
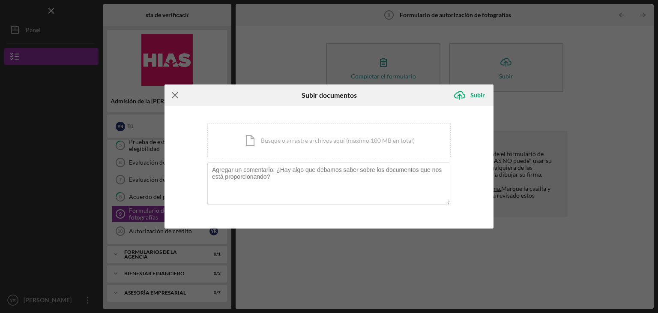
click at [175, 96] on icon "Icon/Menu Close" at bounding box center [175, 94] width 21 height 21
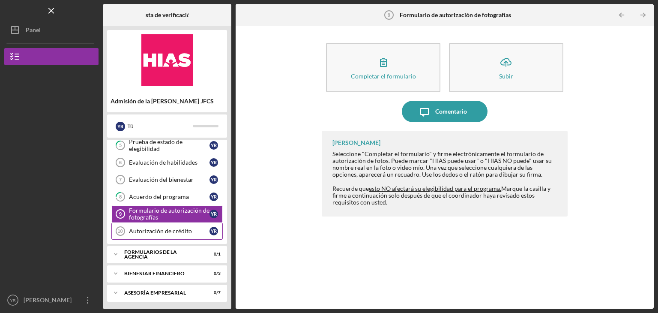
click at [122, 232] on icon "Credit Authorization 10" at bounding box center [120, 230] width 21 height 21
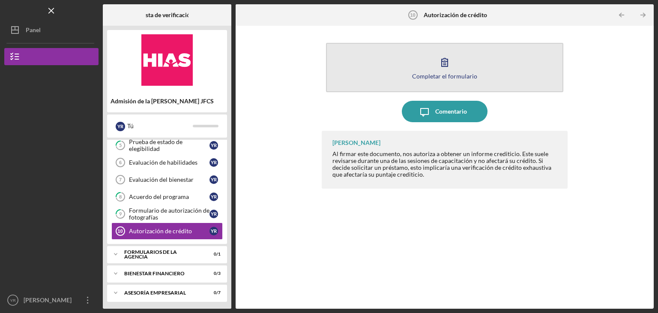
click at [425, 81] on button "Completar el formulario Forma" at bounding box center [444, 67] width 237 height 49
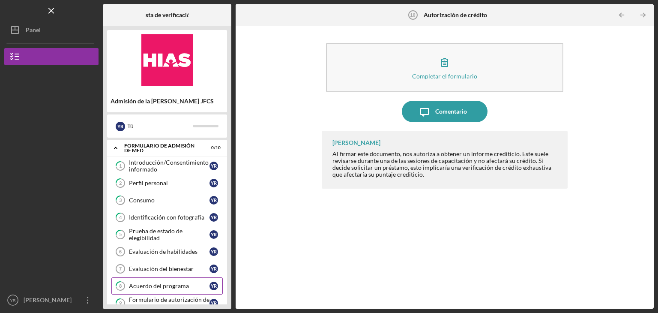
click at [165, 286] on font "Acuerdo del programa" at bounding box center [159, 285] width 60 height 7
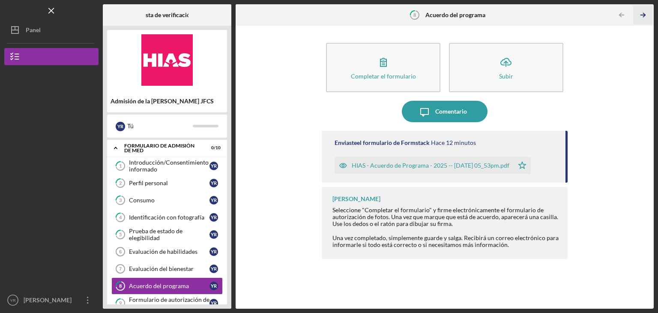
click at [646, 16] on icon "Icon/Table Pagination Arrow" at bounding box center [642, 15] width 19 height 19
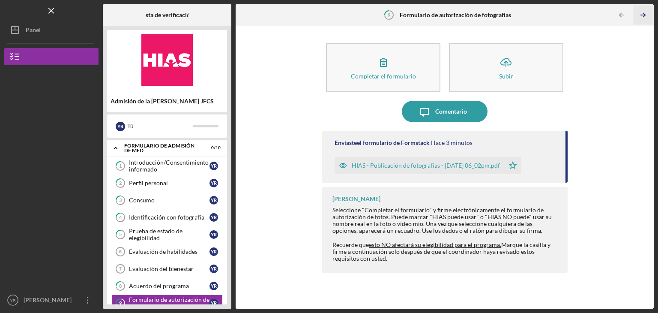
click at [642, 14] on icon "Icon/Table Pagination Arrow" at bounding box center [642, 15] width 19 height 19
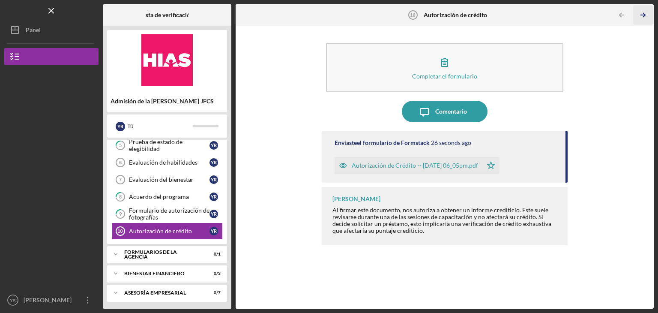
click at [642, 14] on icon "Icon/Table Pagination Arrow" at bounding box center [642, 15] width 19 height 19
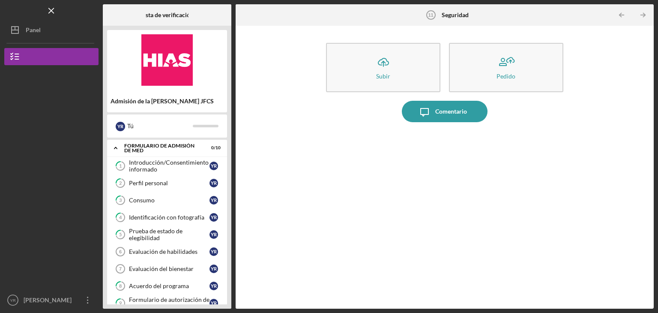
scroll to position [43, 0]
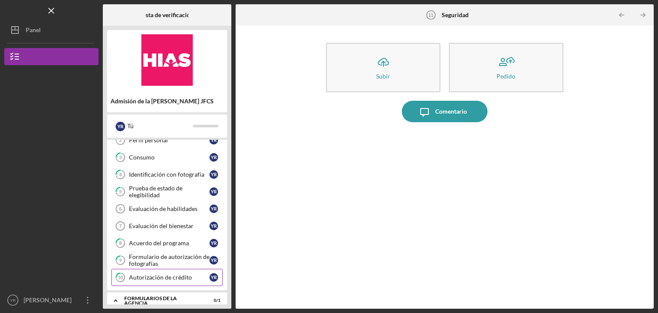
click at [150, 276] on font "Autorización de crédito" at bounding box center [160, 276] width 63 height 7
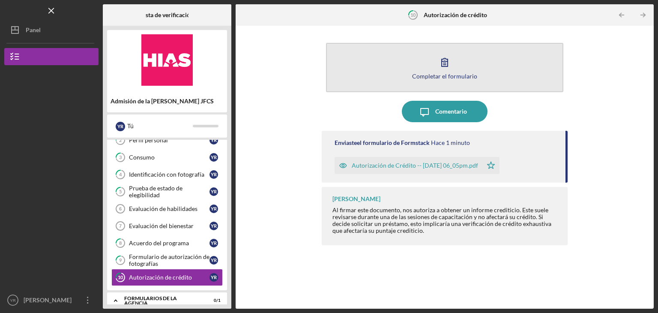
click at [400, 77] on button "Completar el formulario Forma" at bounding box center [444, 67] width 237 height 49
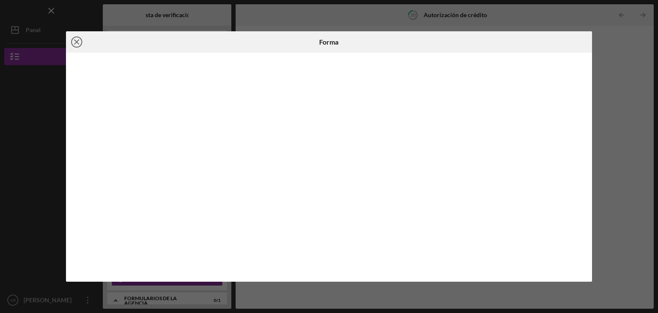
click at [78, 45] on icon "Icon/Close" at bounding box center [76, 41] width 21 height 21
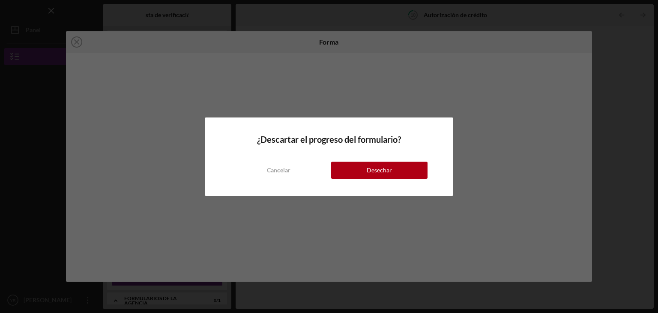
click at [351, 175] on button "Desechar" at bounding box center [379, 170] width 96 height 17
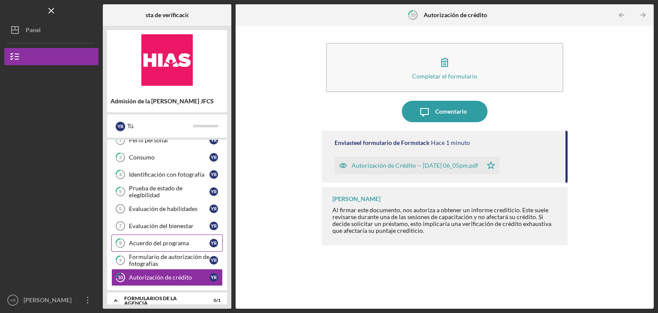
click at [143, 239] on font "Acuerdo del programa" at bounding box center [159, 242] width 60 height 7
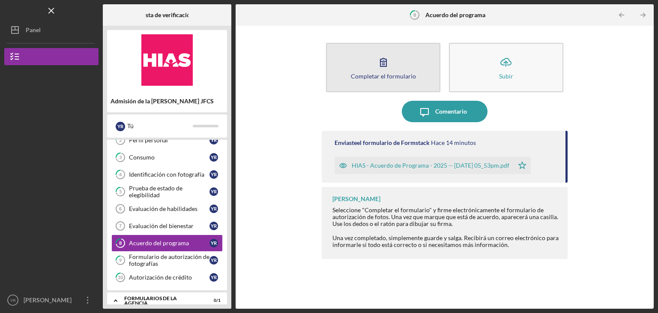
click at [393, 64] on icon "button" at bounding box center [383, 61] width 21 height 21
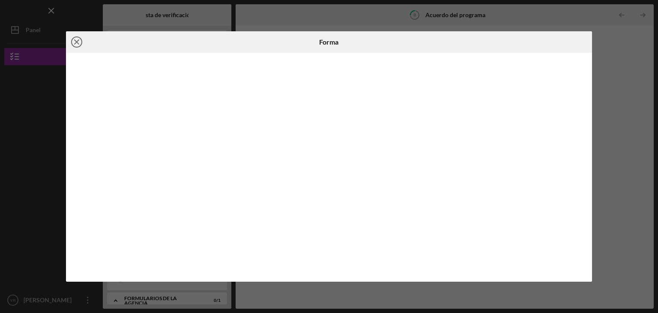
click at [77, 41] on line at bounding box center [77, 42] width 4 height 4
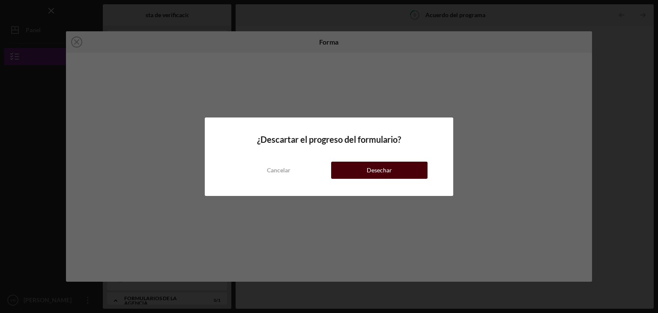
click at [348, 172] on button "Desechar" at bounding box center [379, 170] width 96 height 17
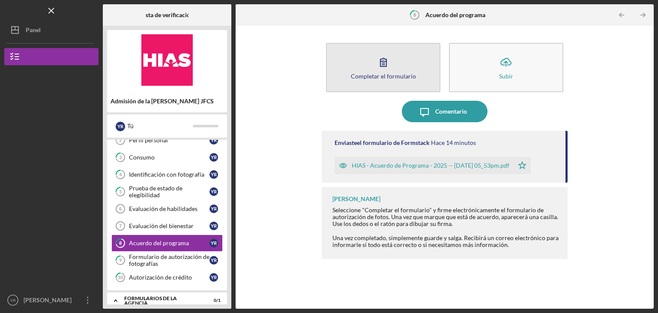
click at [362, 67] on button "Completar el formulario Forma" at bounding box center [383, 67] width 114 height 49
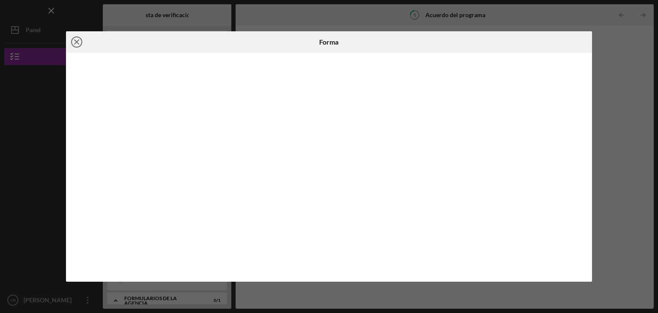
click at [74, 42] on icon "Icon/Close" at bounding box center [76, 41] width 21 height 21
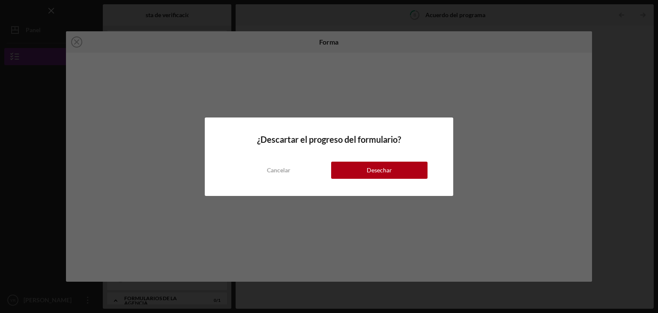
click at [384, 210] on div "¿Descartar el progreso del formulario? Cancelar Desechar" at bounding box center [329, 156] width 658 height 313
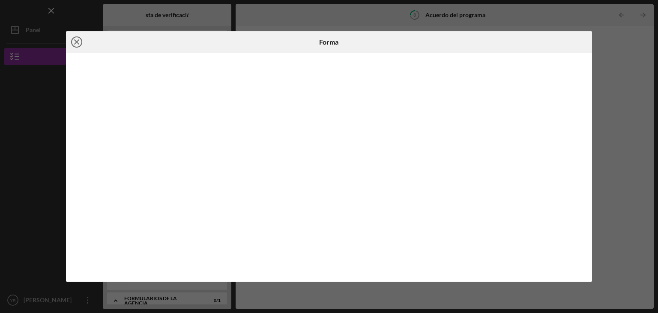
click at [74, 42] on icon "Icon/Close" at bounding box center [76, 41] width 21 height 21
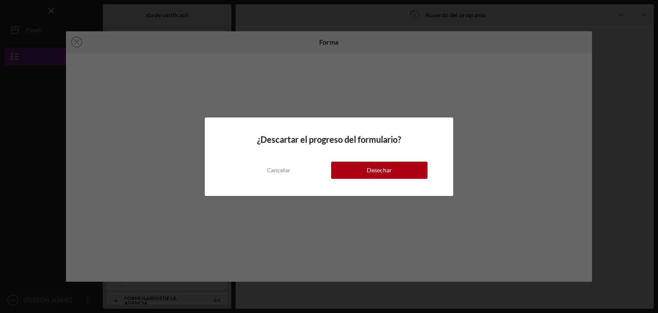
click at [347, 168] on button "Desechar" at bounding box center [379, 170] width 96 height 17
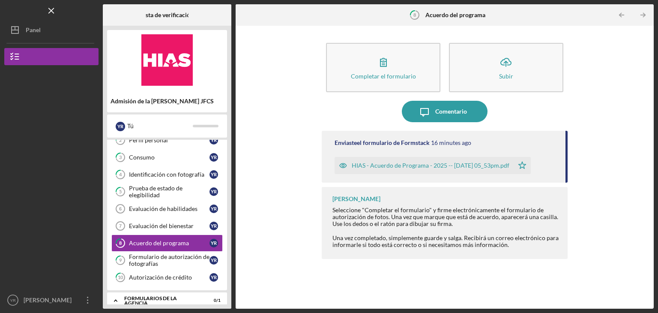
click at [435, 165] on font "HIAS - Acuerdo de Programa - 2025 -- [DATE] 05_53pm.pdf" at bounding box center [431, 165] width 158 height 7
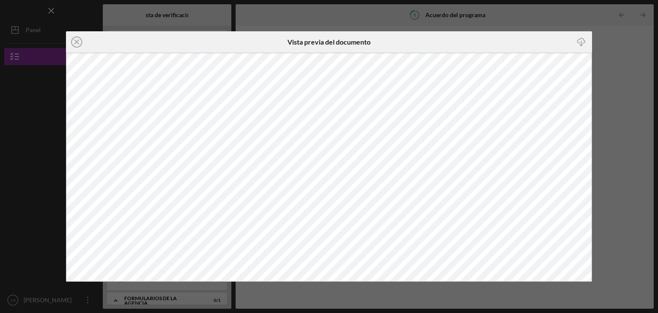
click at [607, 106] on div "Icon/Close Vista previa del documento Icon/Download" at bounding box center [329, 156] width 658 height 313
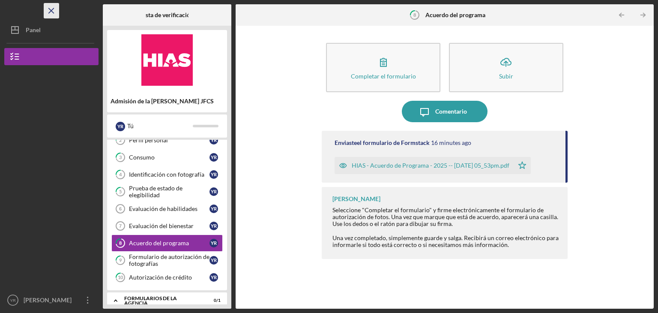
click at [55, 9] on icon "Icon/Menu Close" at bounding box center [51, 10] width 19 height 19
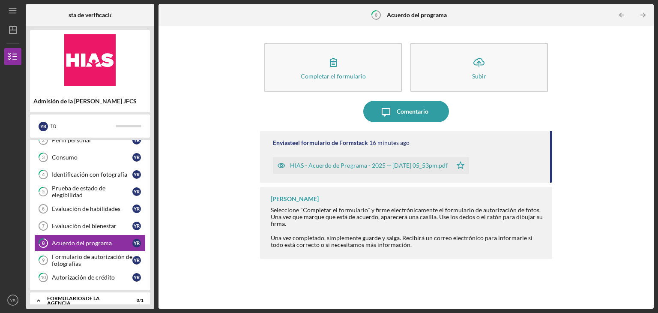
click at [65, 105] on div "Admisión de la [PERSON_NAME] JFCS" at bounding box center [90, 101] width 120 height 14
click at [72, 99] on font "Admisión de la [PERSON_NAME] JFCS" at bounding box center [84, 100] width 103 height 7
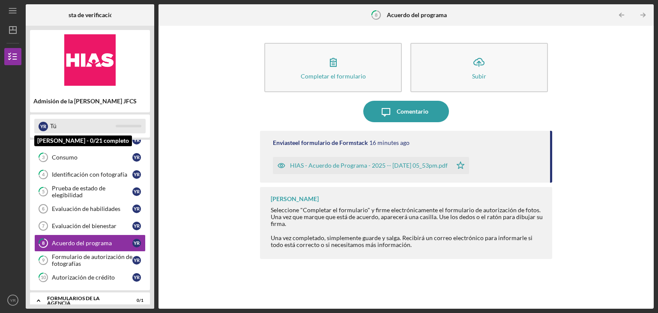
click at [76, 127] on div "Tú" at bounding box center [83, 126] width 66 height 15
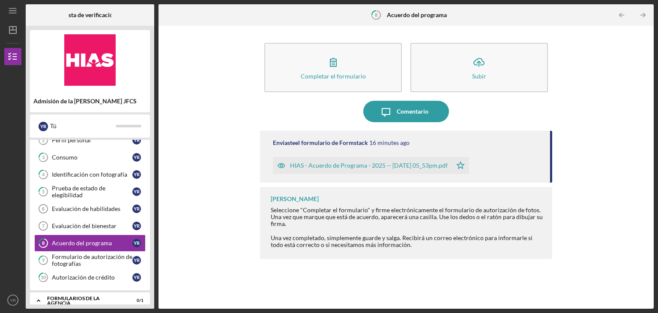
scroll to position [111, 0]
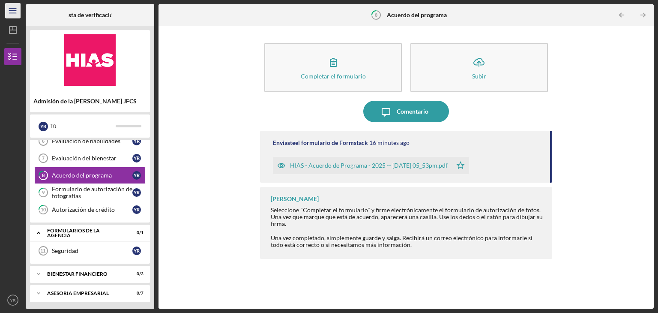
click at [12, 15] on icon "Icon/Menu" at bounding box center [12, 10] width 19 height 19
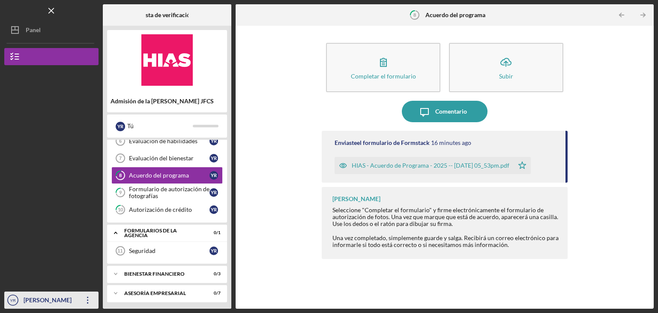
click at [43, 298] on font "[PERSON_NAME]" at bounding box center [48, 299] width 48 height 7
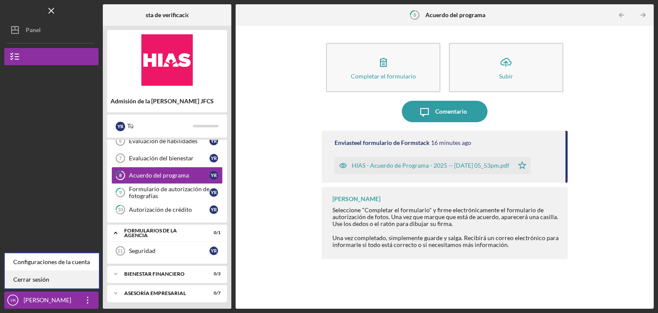
click at [43, 279] on font "Cerrar sesión" at bounding box center [31, 279] width 36 height 7
